Goal: Task Accomplishment & Management: Manage account settings

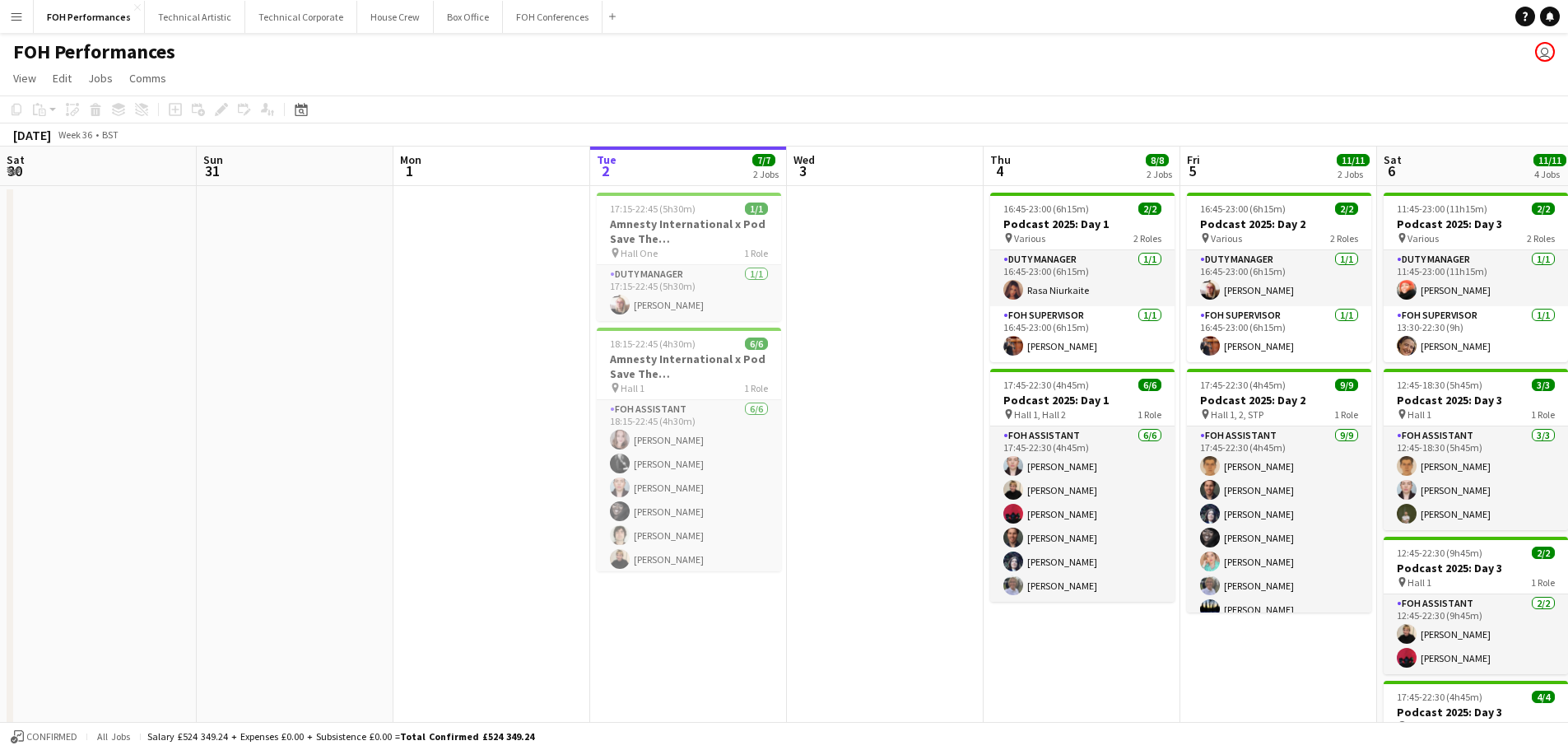
scroll to position [0, 394]
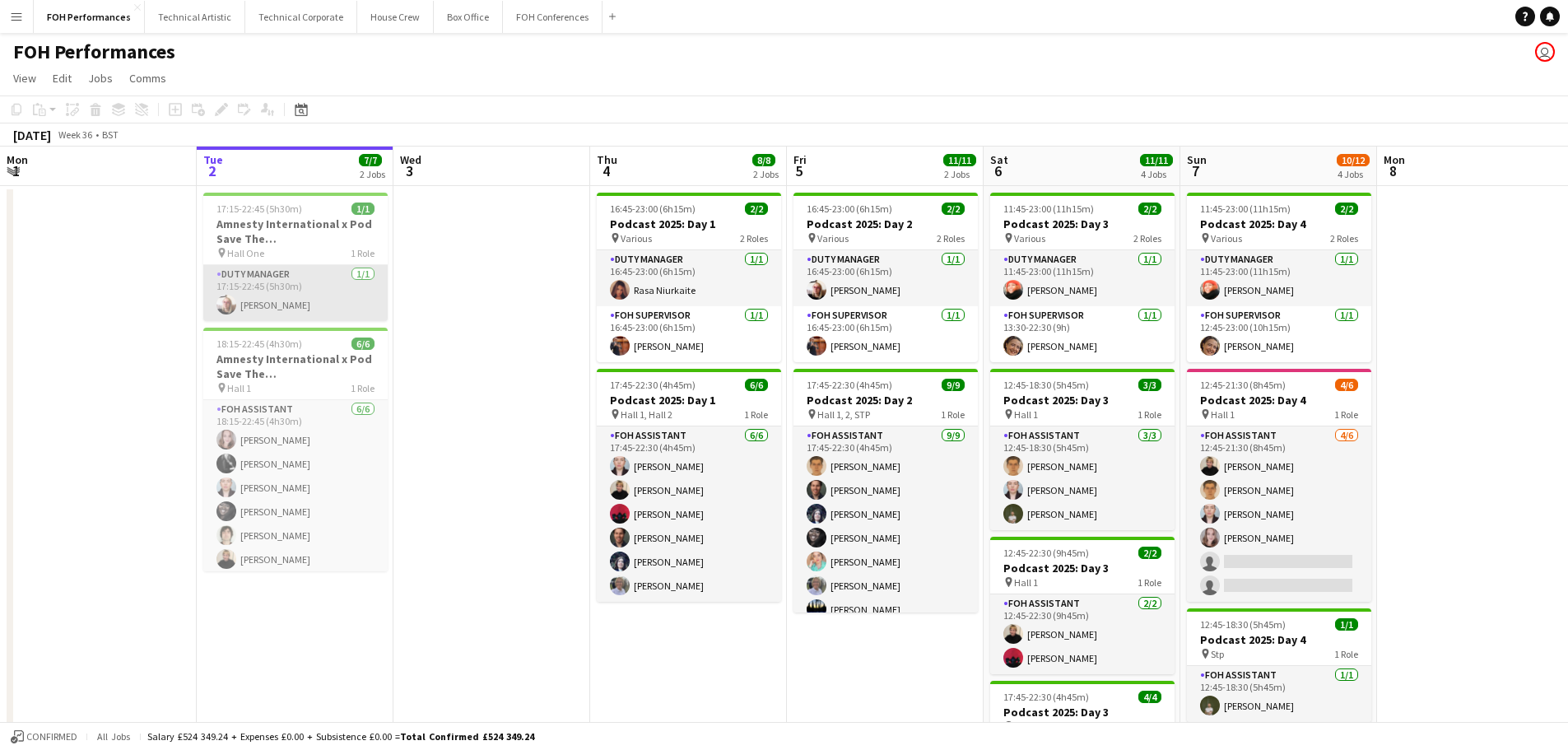
click at [289, 299] on app-card-role "Duty Manager [DATE] 17:15-22:45 (5h30m) [PERSON_NAME]" at bounding box center [296, 293] width 184 height 56
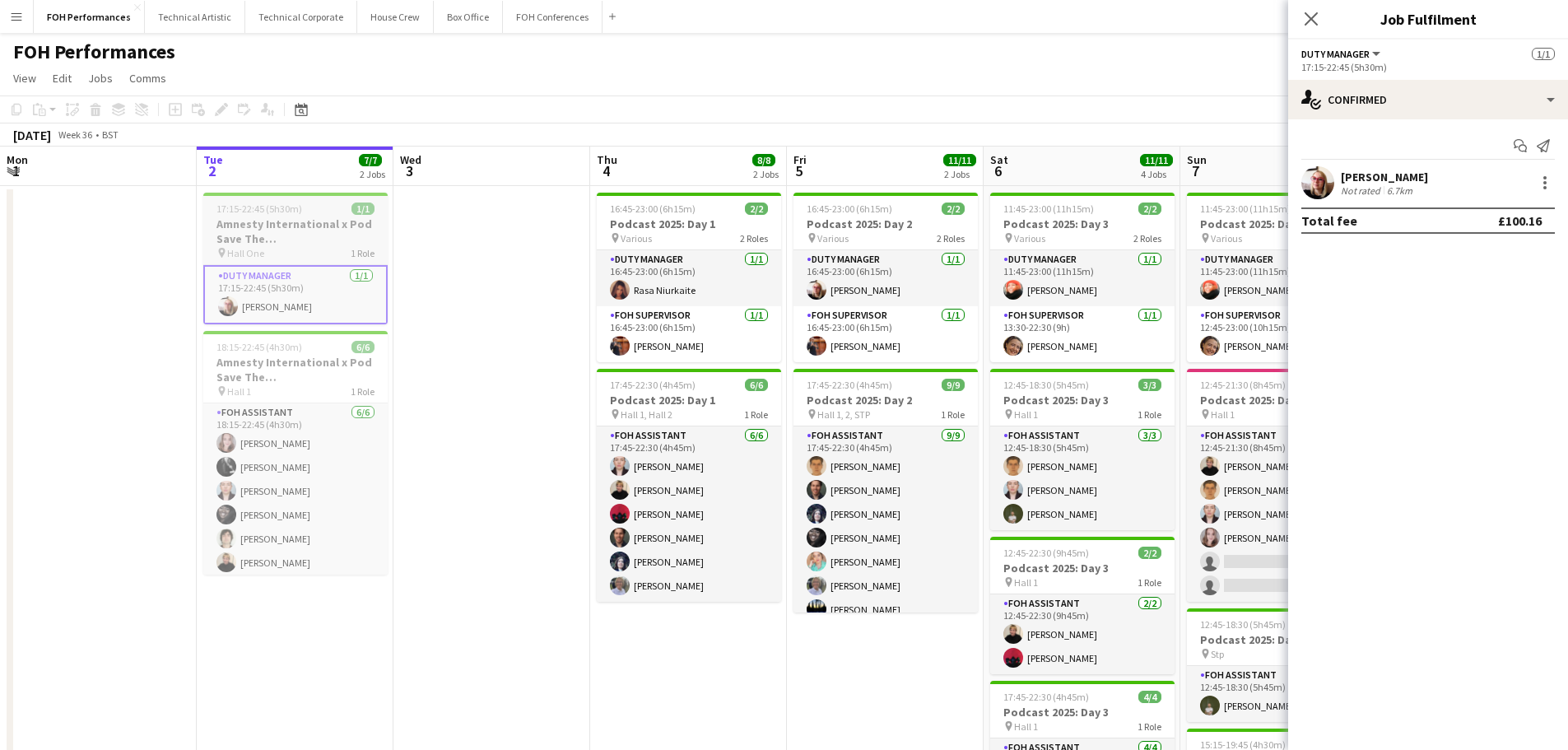
click at [274, 234] on h3 "Amnesty International x Pod Save The [GEOGRAPHIC_DATA]" at bounding box center [296, 232] width 184 height 30
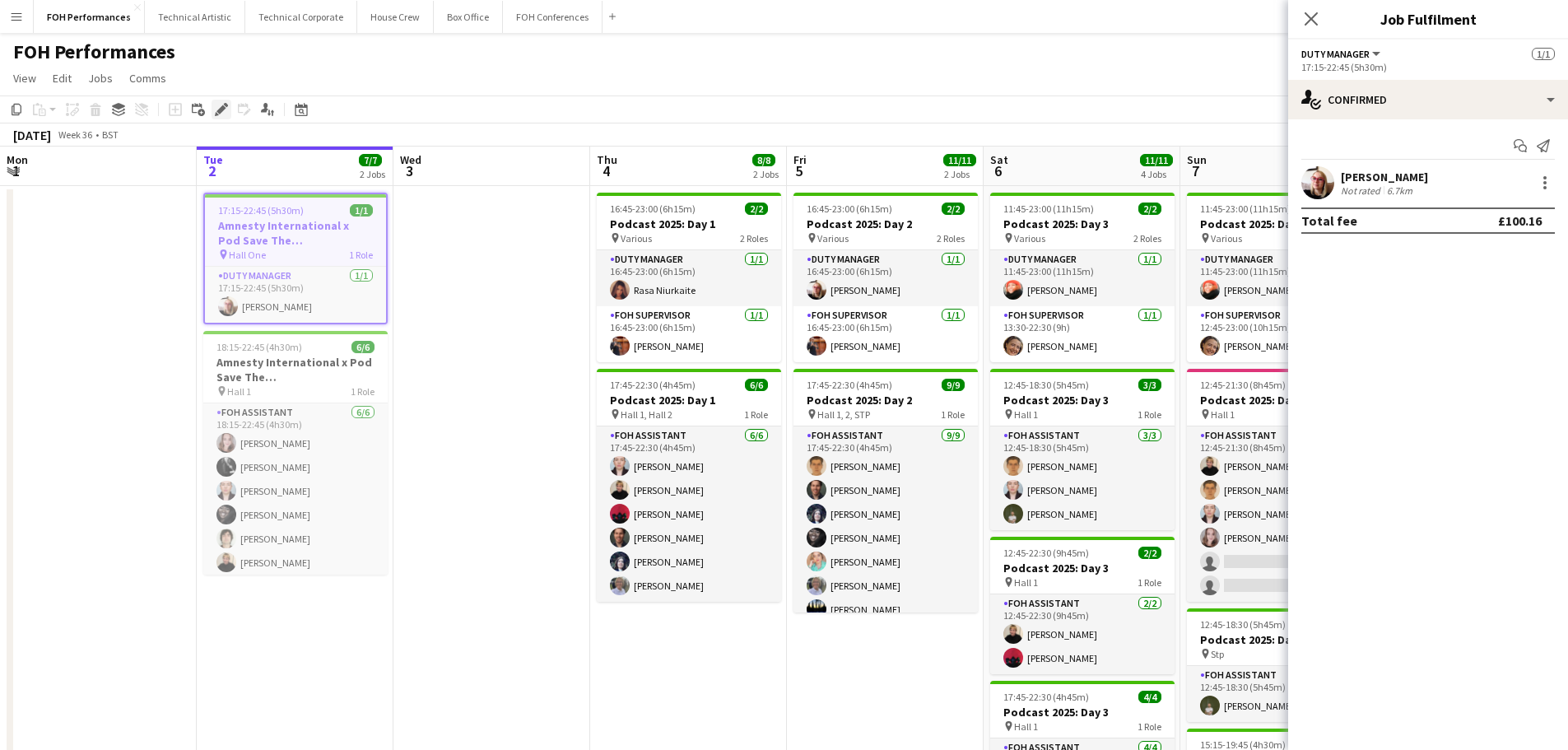
click at [218, 111] on icon at bounding box center [221, 110] width 9 height 9
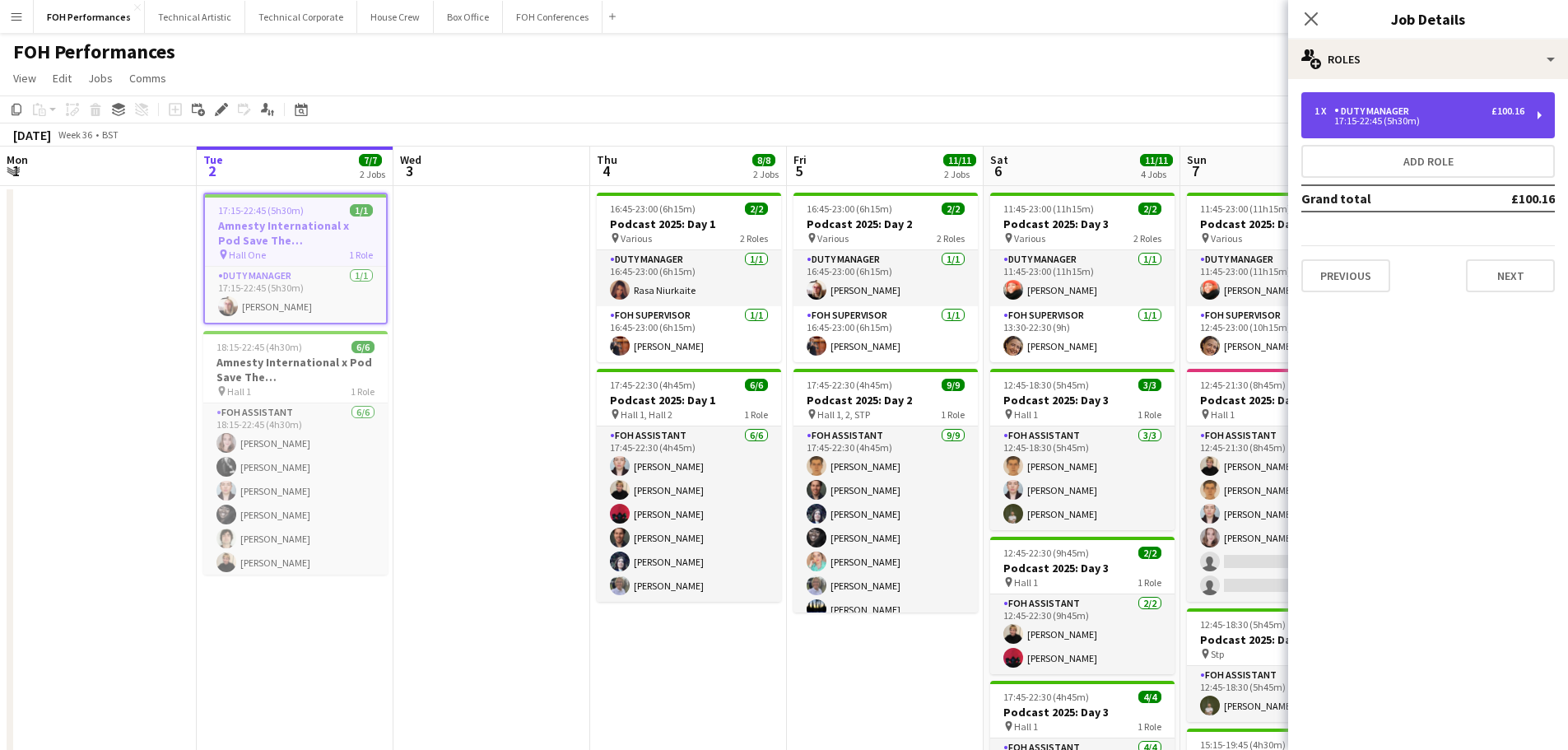
click at [1407, 126] on div "17:15-22:45 (5h30m)" at bounding box center [1419, 121] width 210 height 8
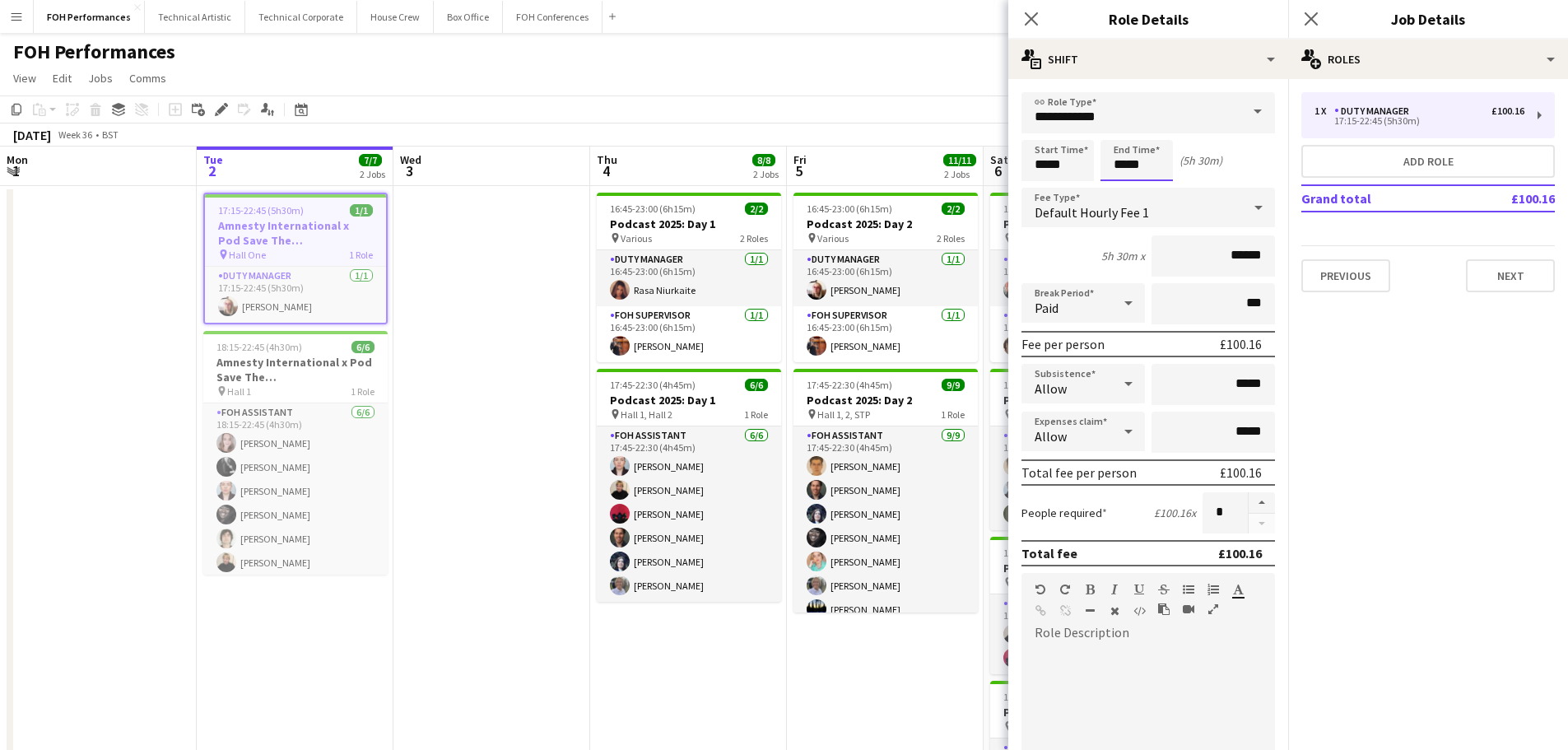
click at [1146, 162] on body "Menu Boards Boards Boards All jobs Status Workforce Workforce My Workforce Recr…" at bounding box center [784, 478] width 1568 height 956
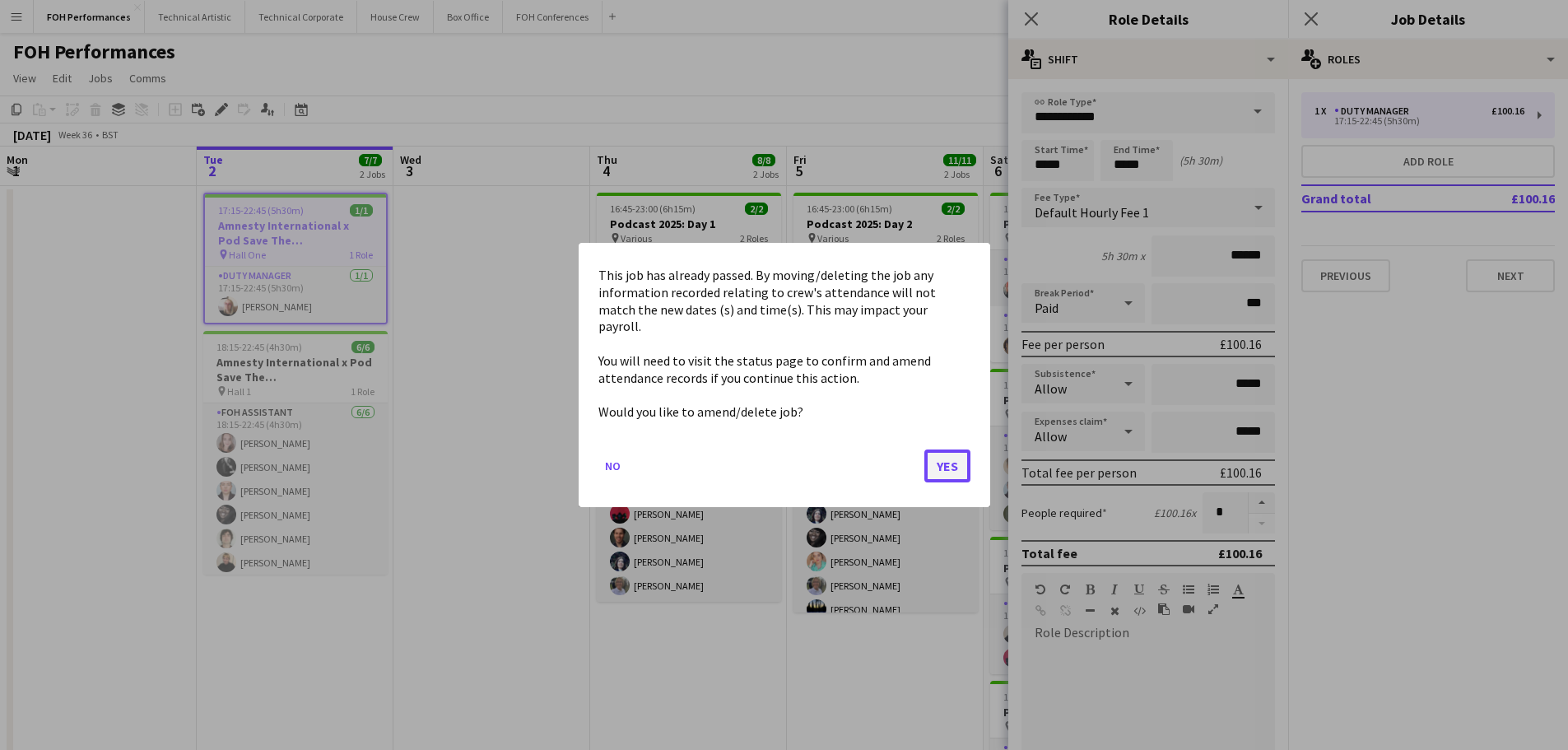
click at [930, 466] on button "Yes" at bounding box center [946, 466] width 46 height 33
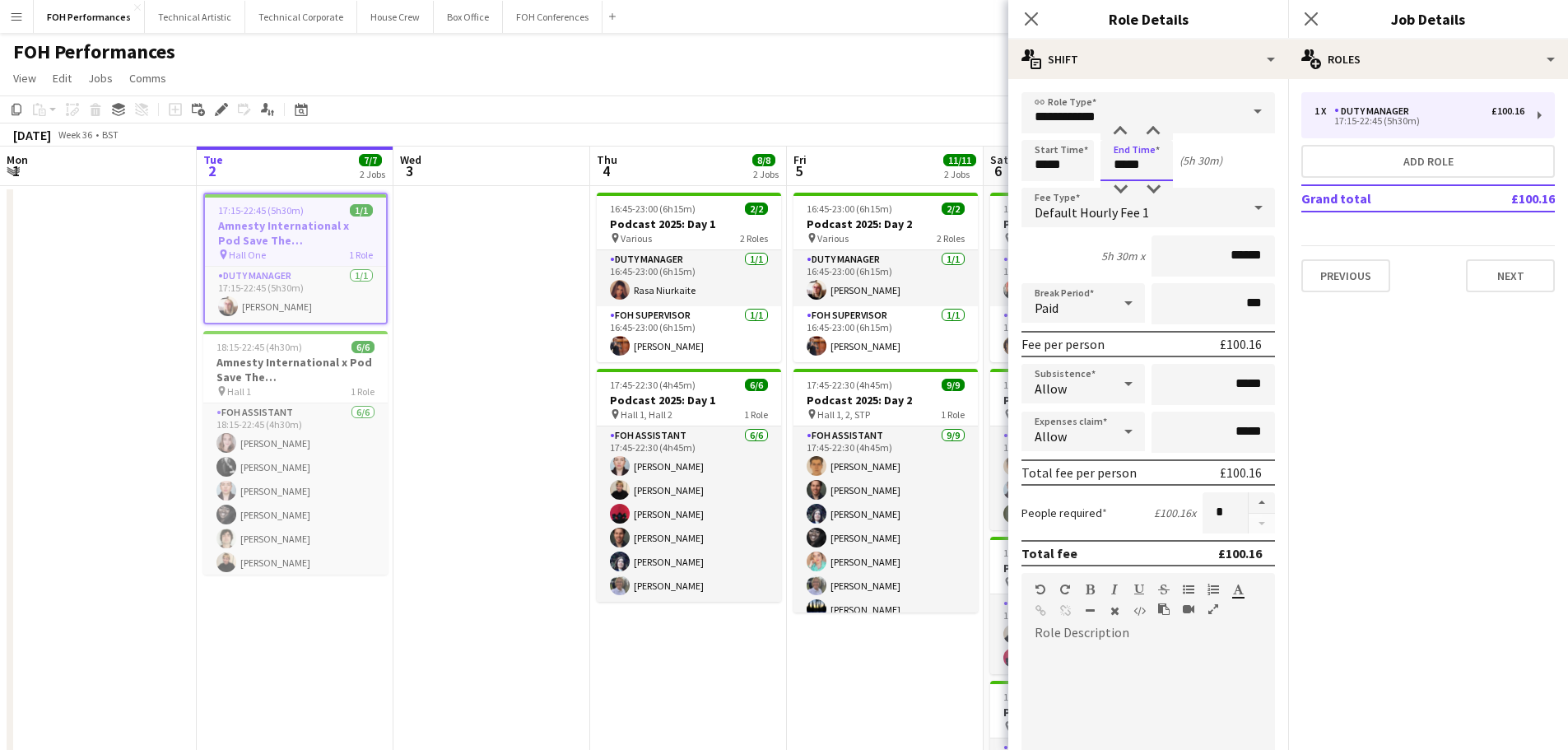
drag, startPoint x: 1150, startPoint y: 165, endPoint x: 1098, endPoint y: 170, distance: 52.2
click at [1098, 170] on div "Start Time ***** End Time ***** (5h 30m)" at bounding box center [1148, 160] width 253 height 42
type input "*****"
click at [1244, 165] on div "Start Time ***** End Time ***** (5h 45m)" at bounding box center [1148, 160] width 253 height 42
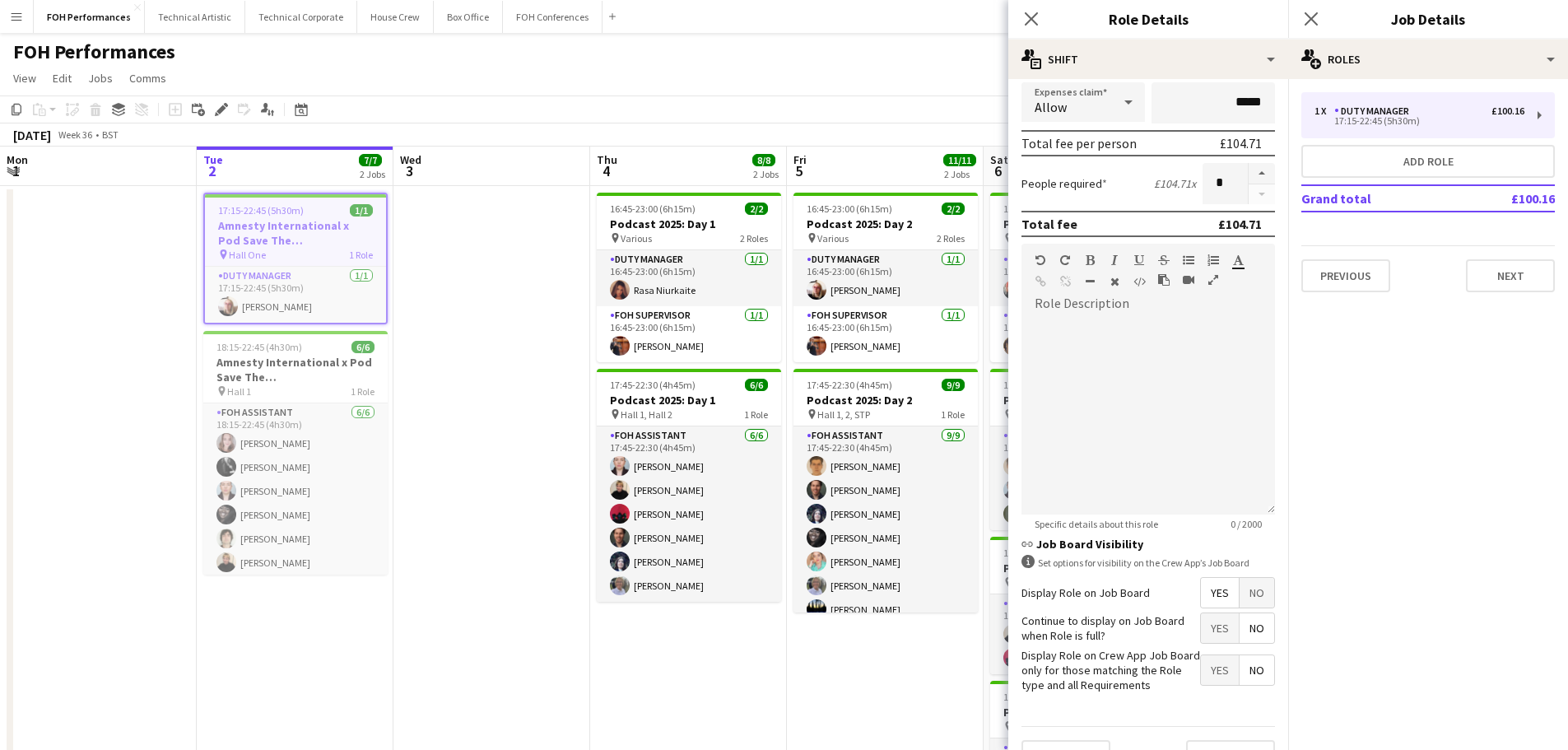
scroll to position [366, 0]
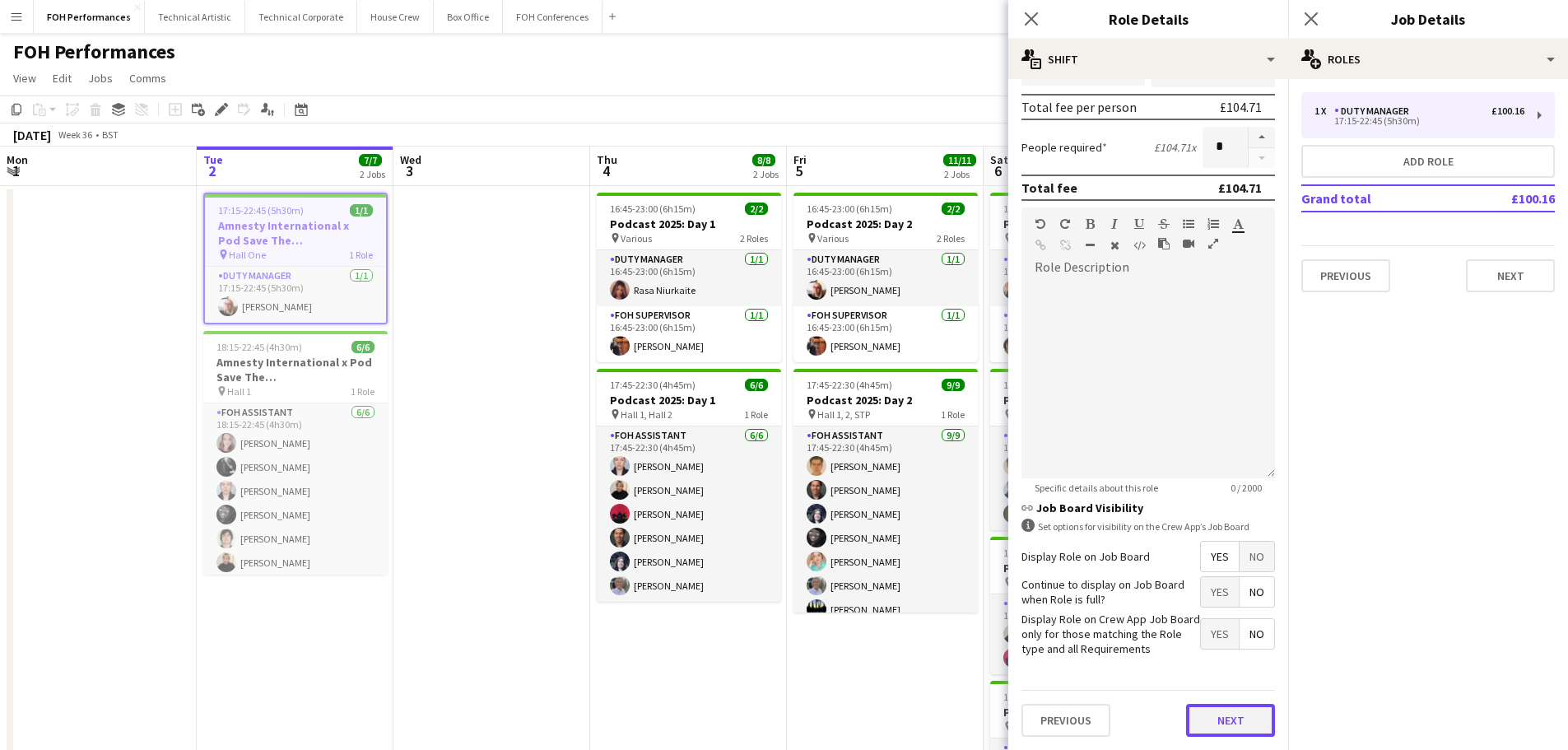
click at [1221, 733] on button "Next" at bounding box center [1230, 721] width 89 height 33
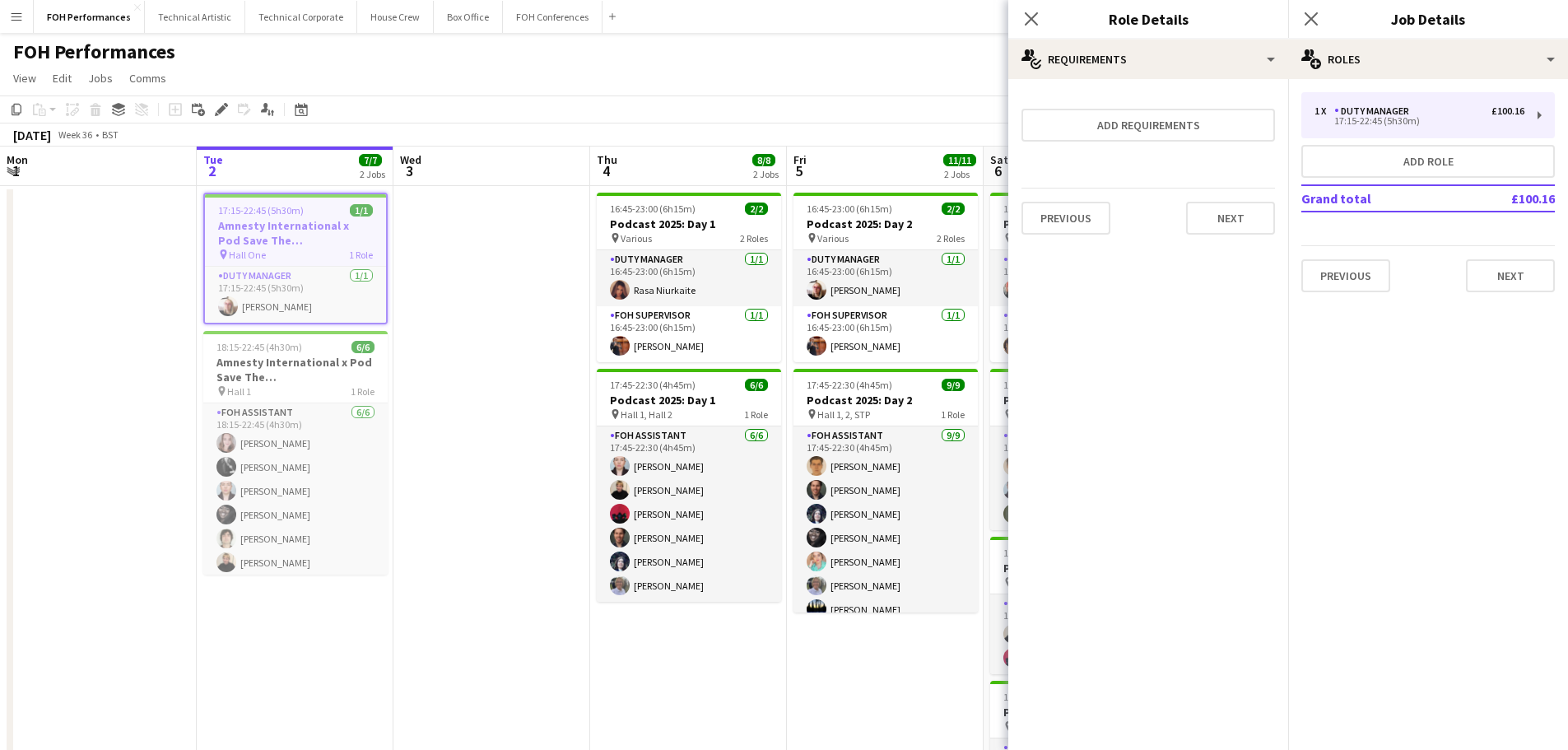
scroll to position [0, 0]
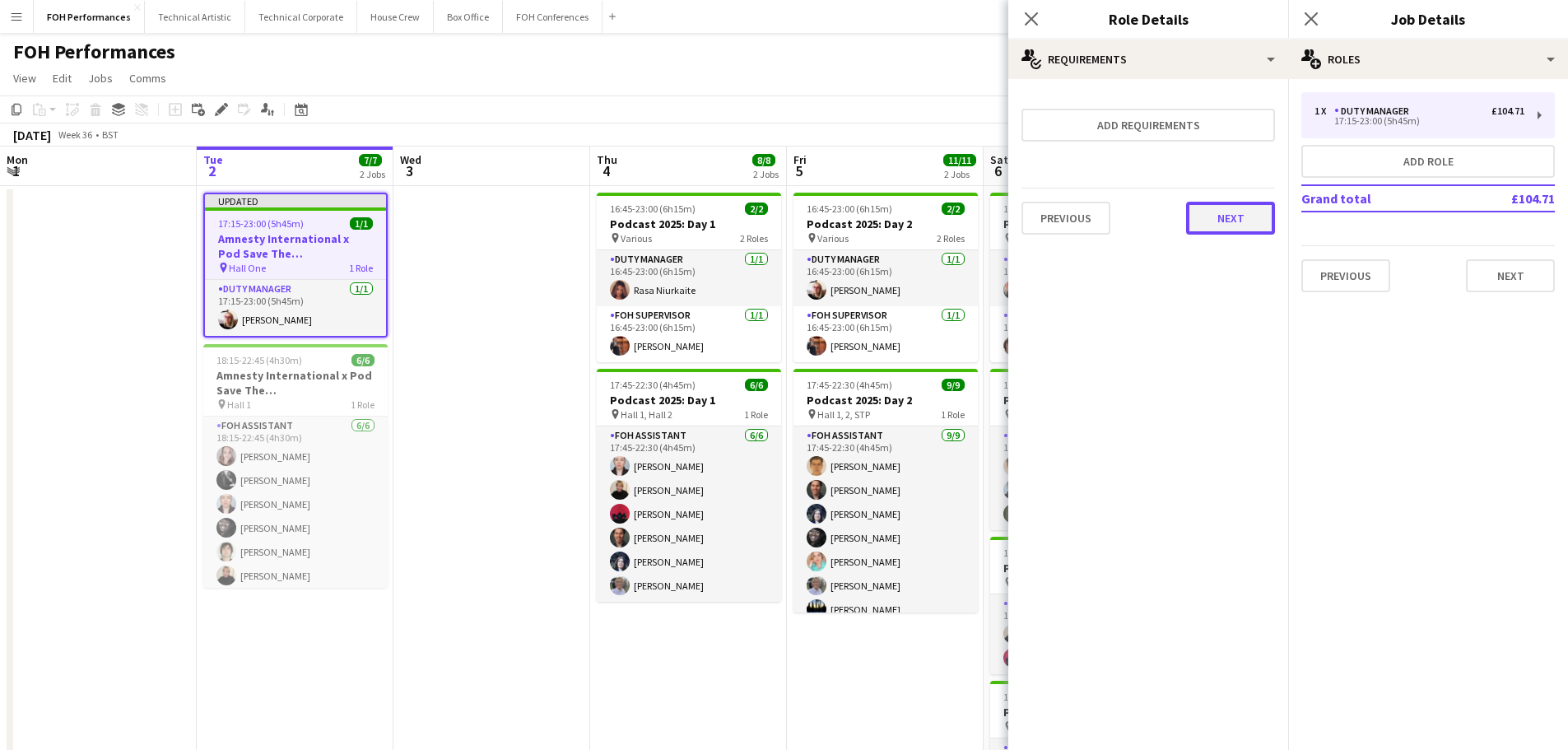
click at [1233, 230] on button "Next" at bounding box center [1230, 219] width 89 height 33
click at [1218, 229] on button "Finish" at bounding box center [1244, 221] width 61 height 33
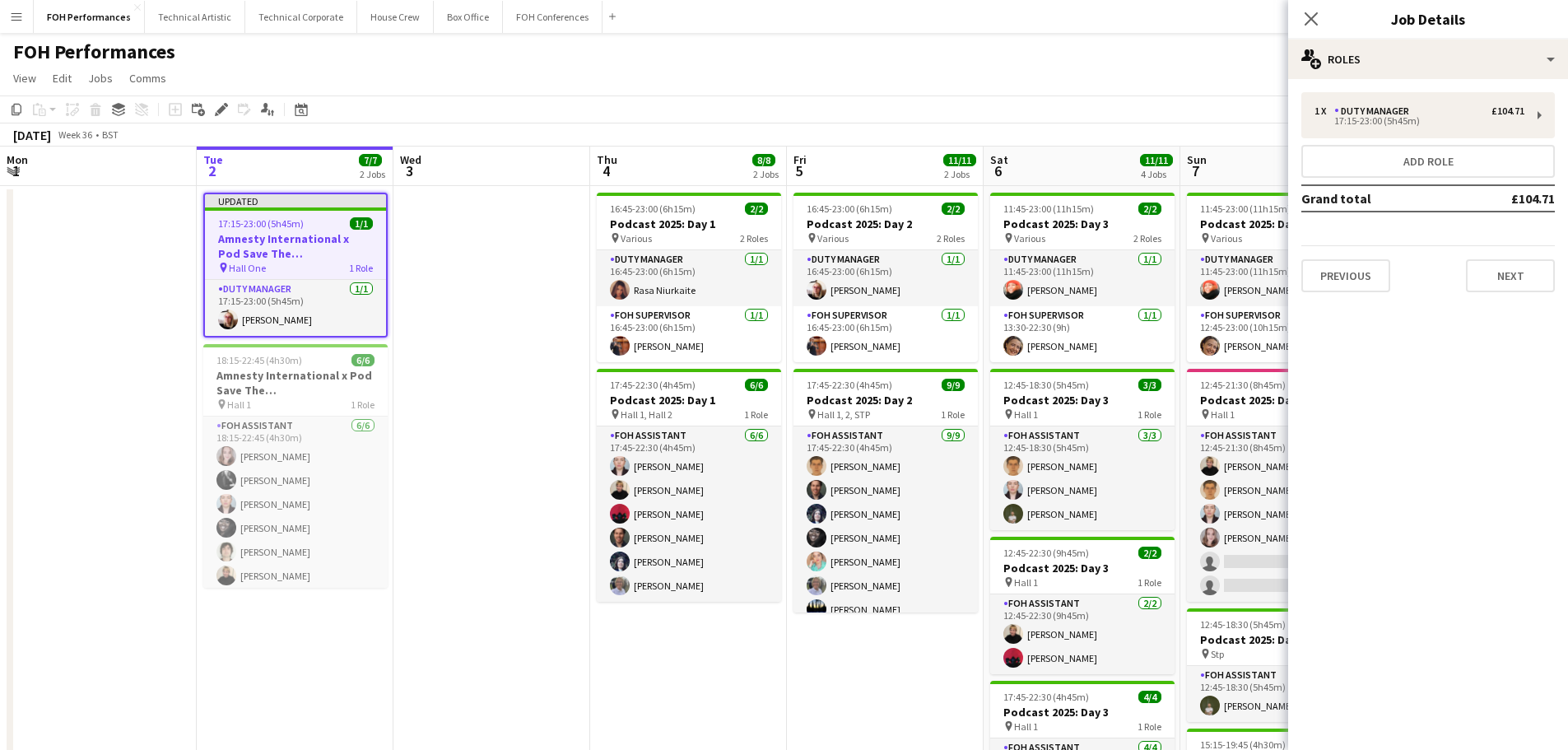
click at [1322, 20] on div "Close pop-in" at bounding box center [1310, 19] width 46 height 38
click at [1318, 22] on icon "Close pop-in" at bounding box center [1310, 18] width 16 height 16
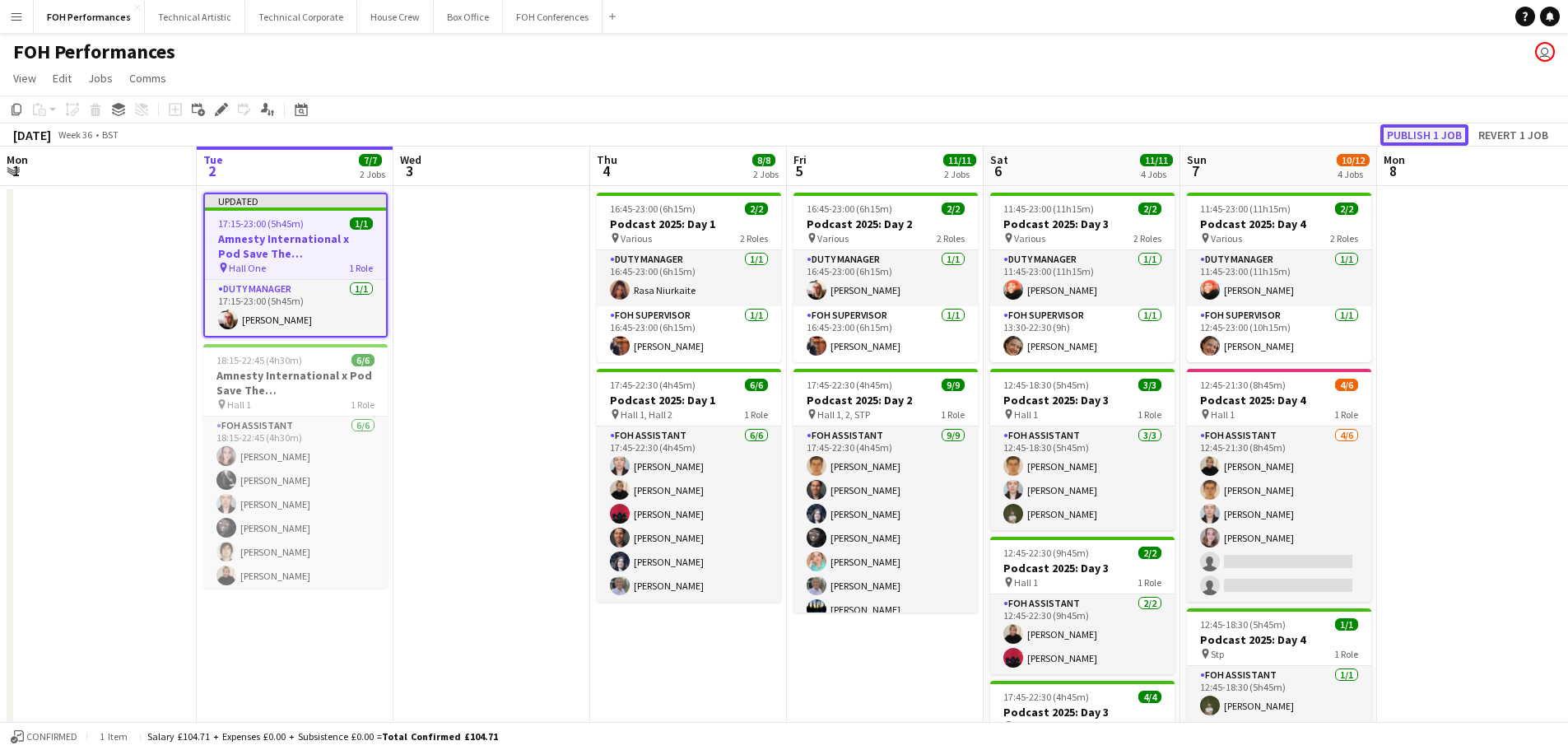
click at [1457, 137] on button "Publish 1 job" at bounding box center [1424, 136] width 88 height 22
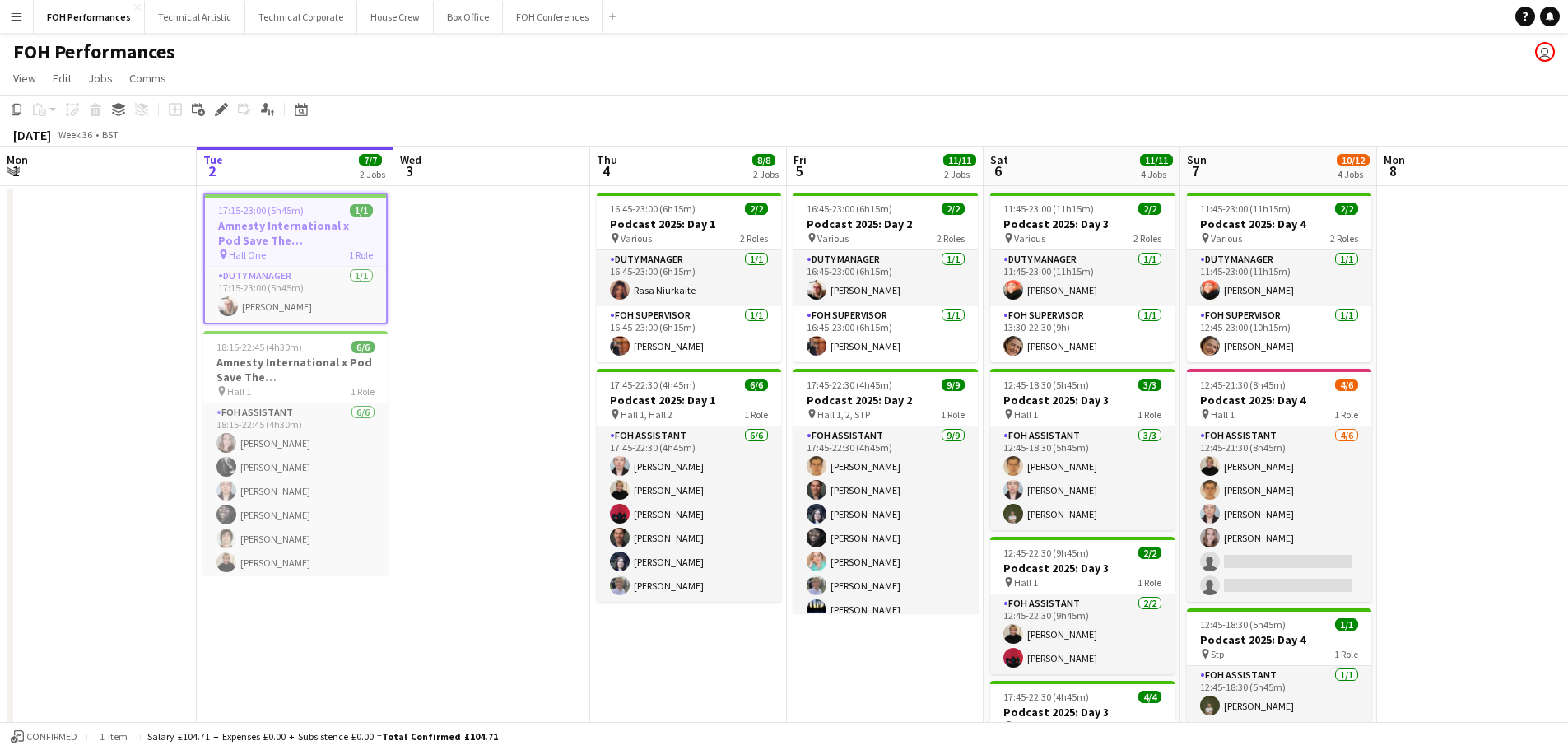
click at [418, 358] on app-date-cell at bounding box center [492, 557] width 197 height 743
